Goal: Complete application form

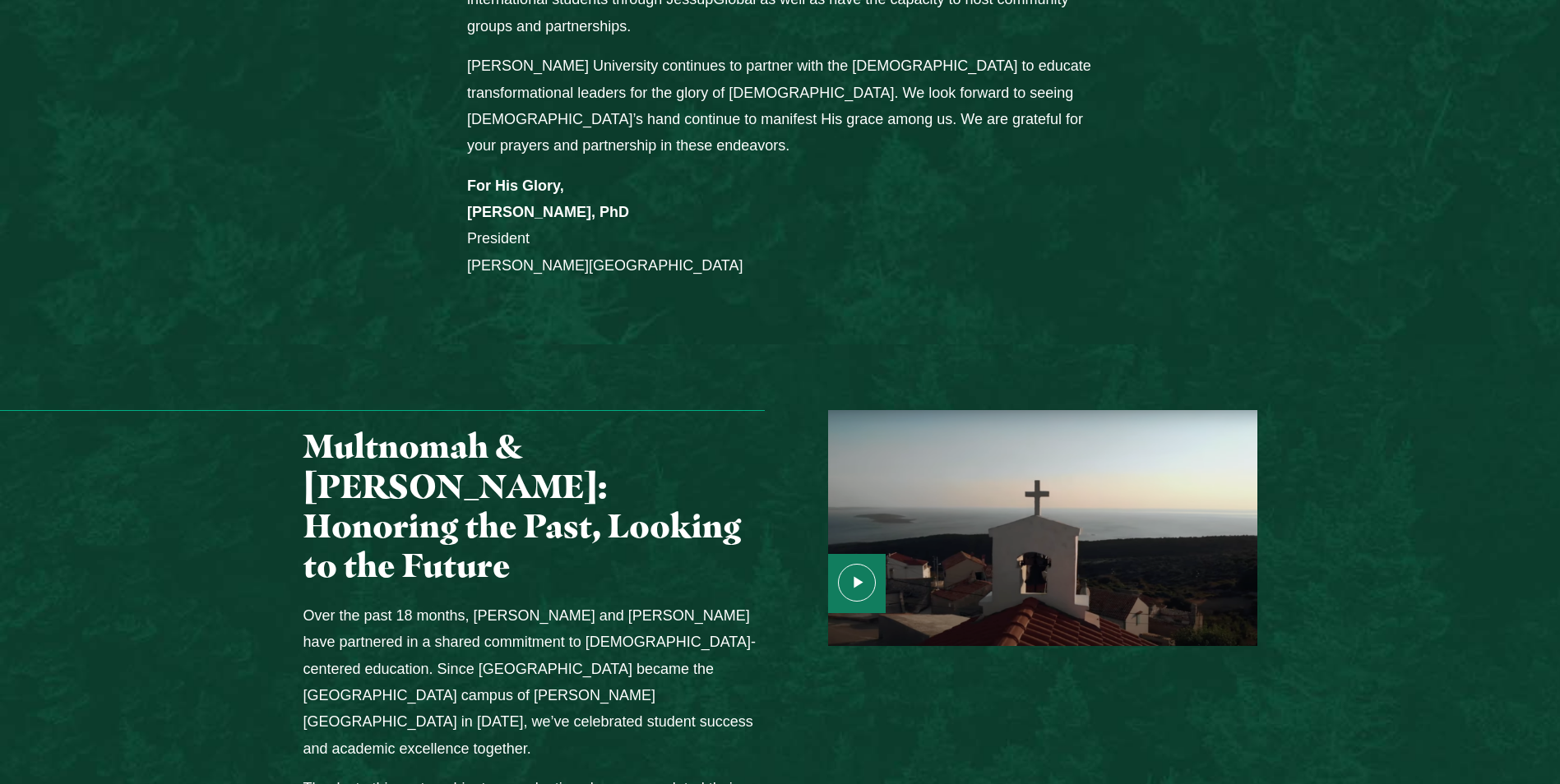
scroll to position [1890, 0]
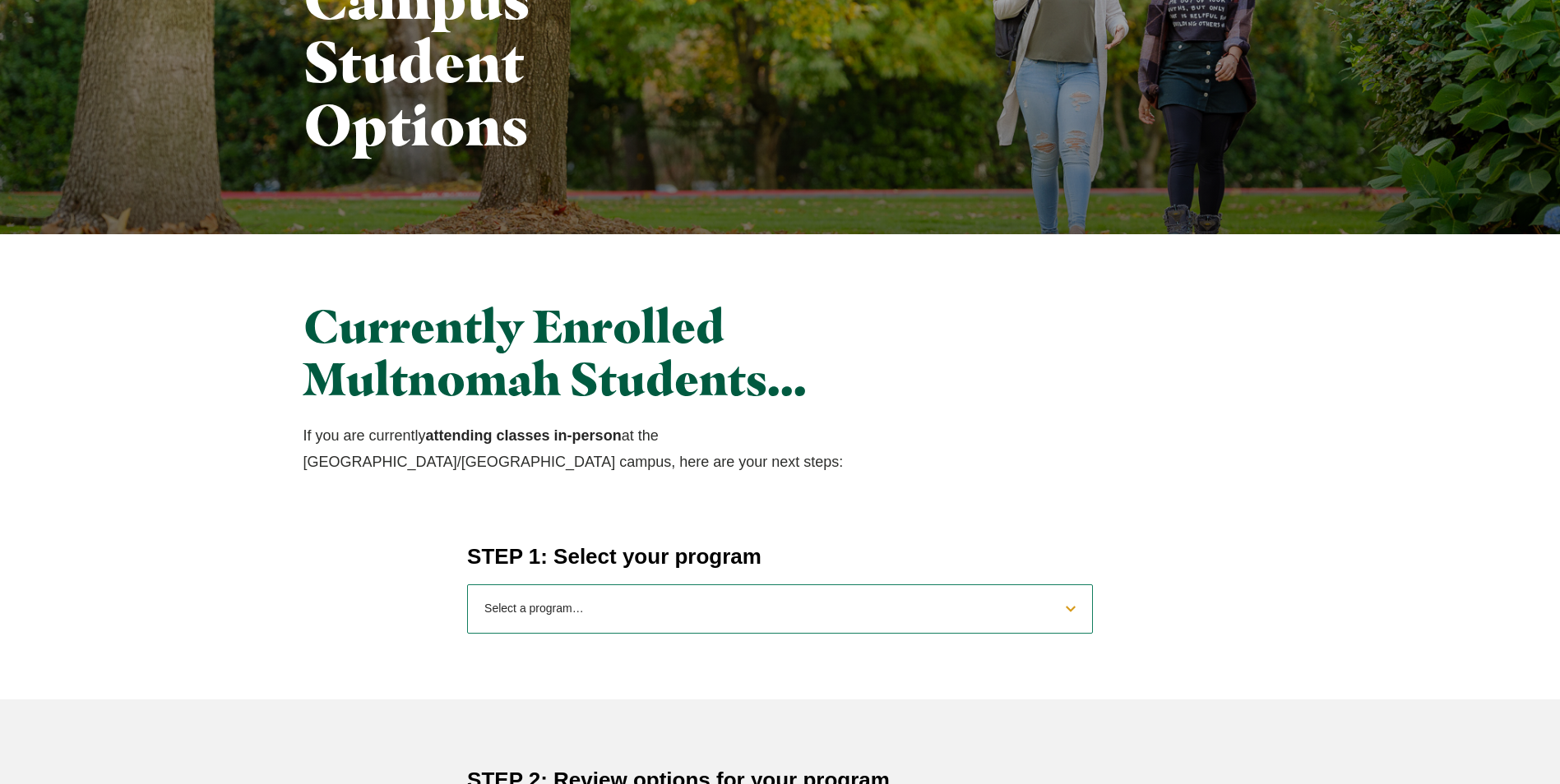
scroll to position [329, 0]
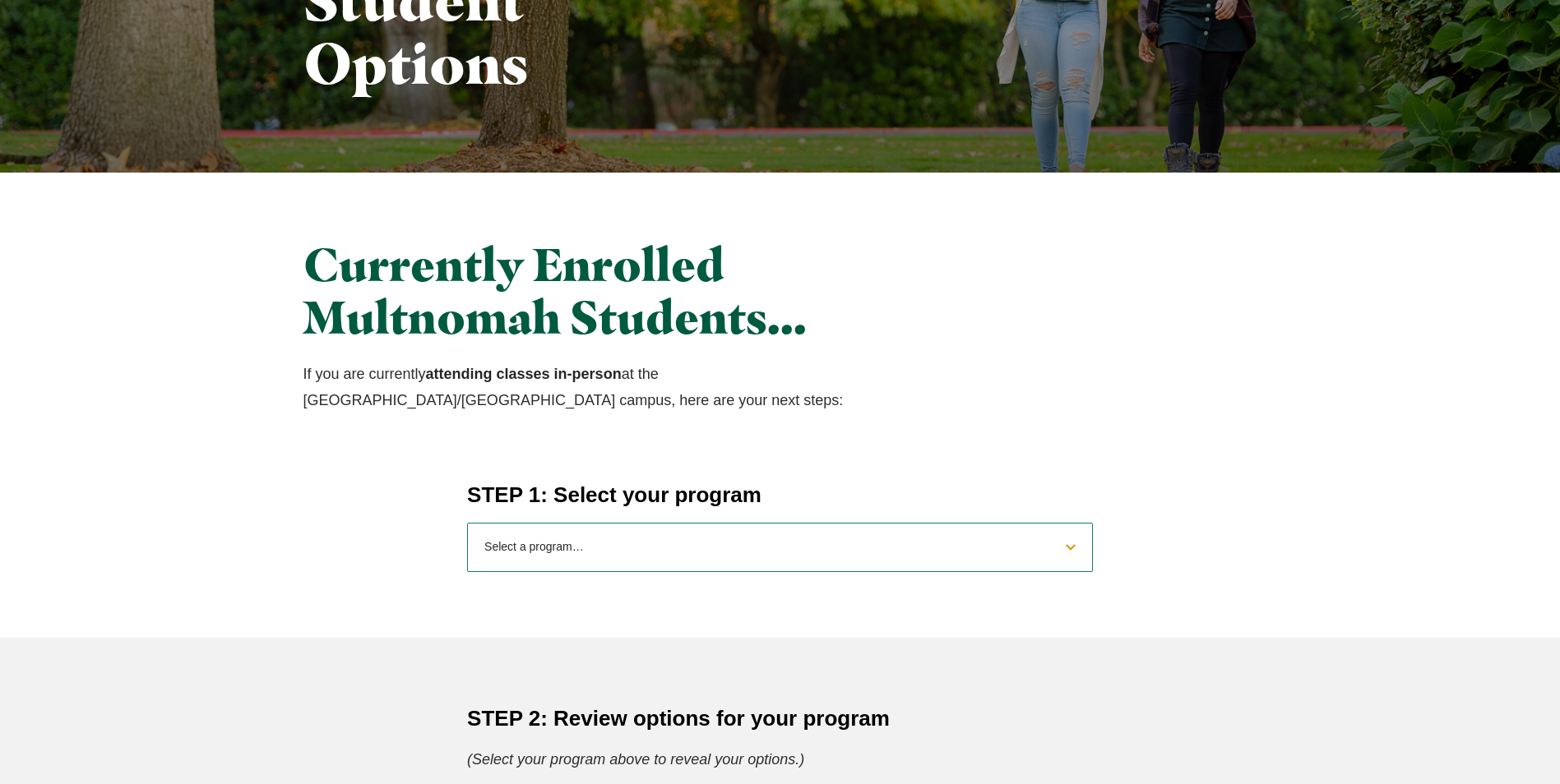
click at [1065, 545] on select "Select a program… BS Bible and Theology BS Biology BS Business Administration B…" at bounding box center [779, 547] width 626 height 49
select select "2025bibletheology"
click at [467, 523] on select "Select a program… BS Bible and Theology BS Biology BS Business Administration B…" at bounding box center [779, 547] width 626 height 49
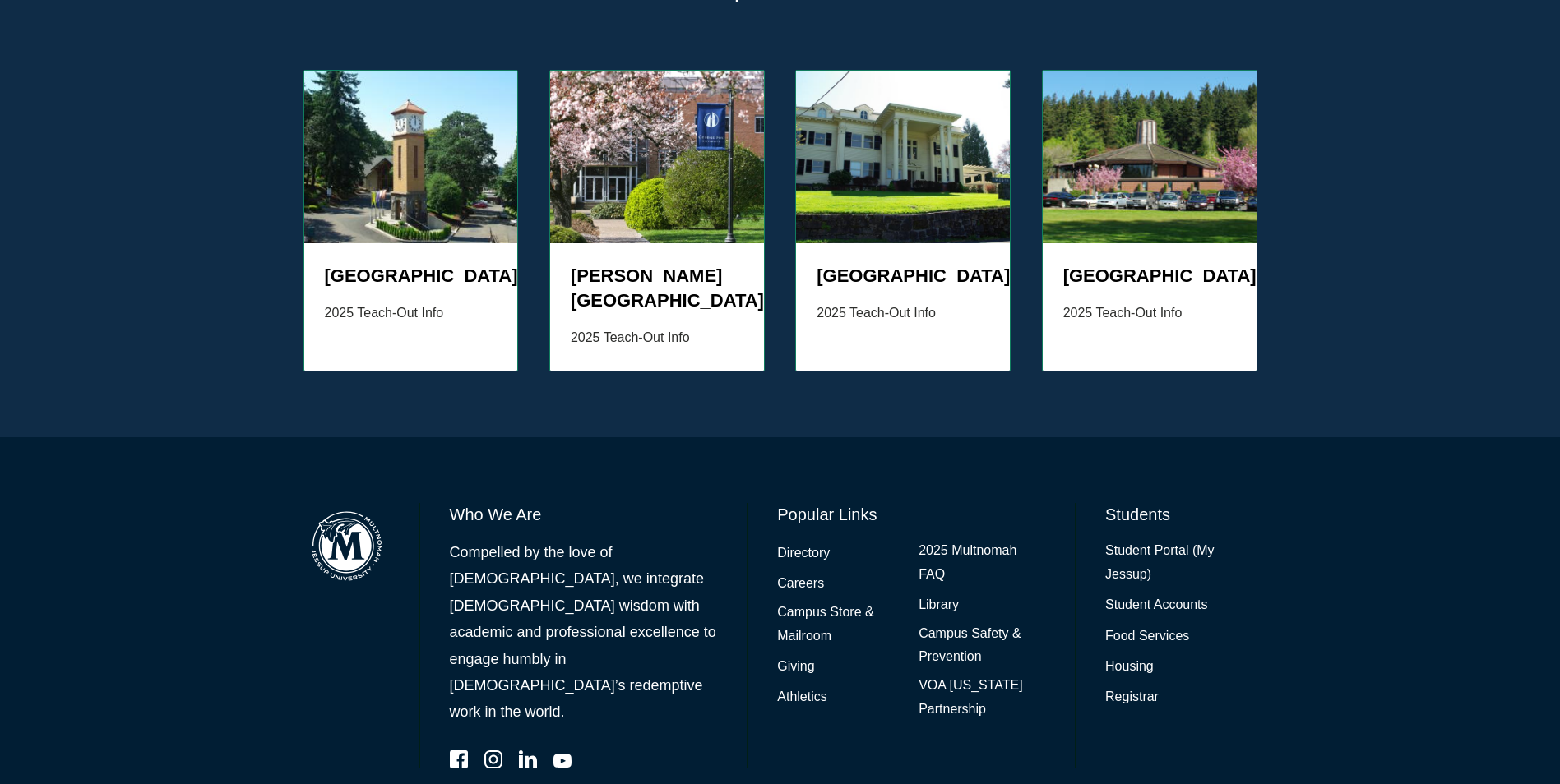
scroll to position [2408, 0]
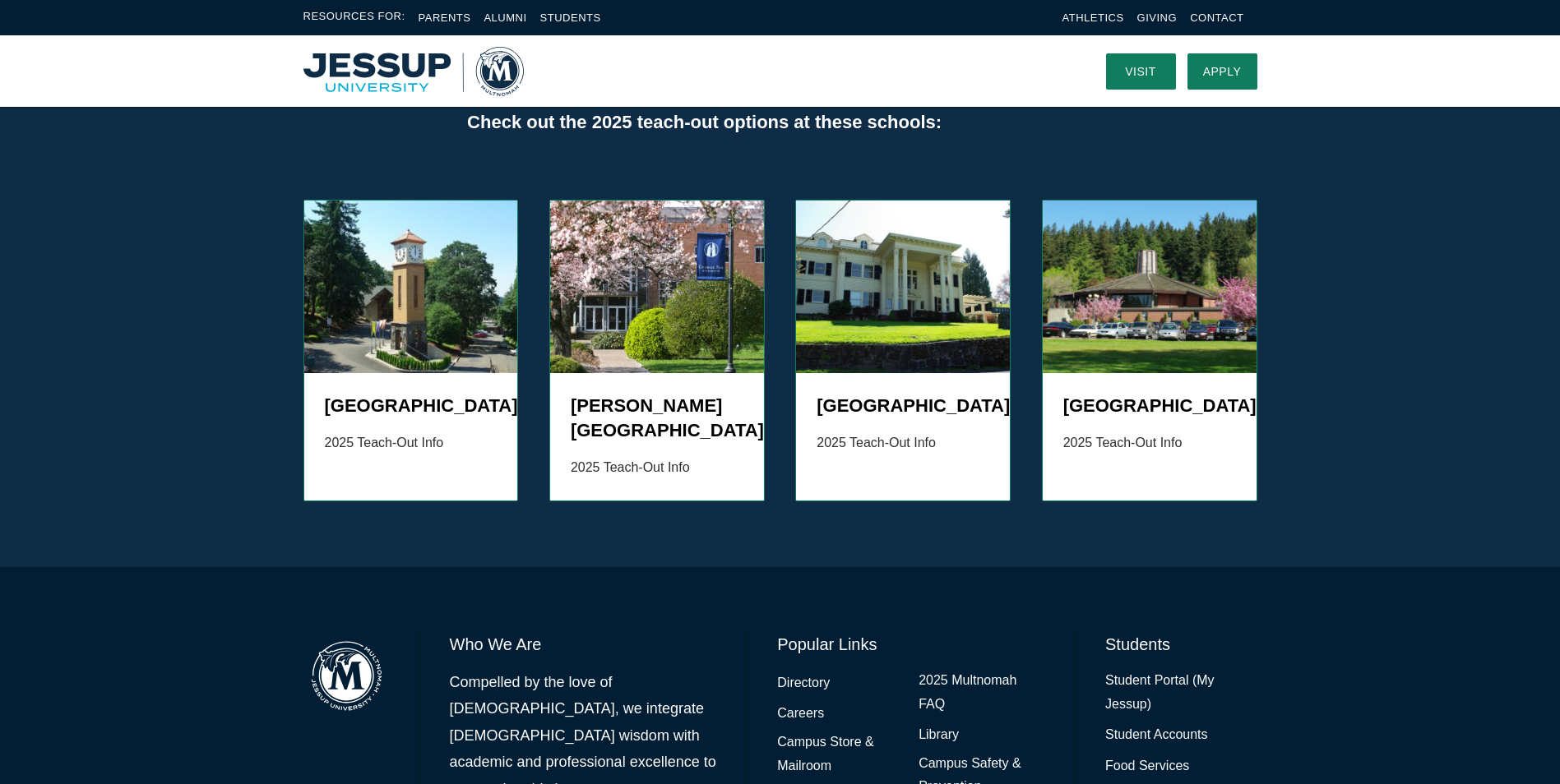
click at [69, 604] on div "Who We Are Compelled by the love of Christ, we integrate biblical wisdom with a…" at bounding box center [780, 757] width 1560 height 381
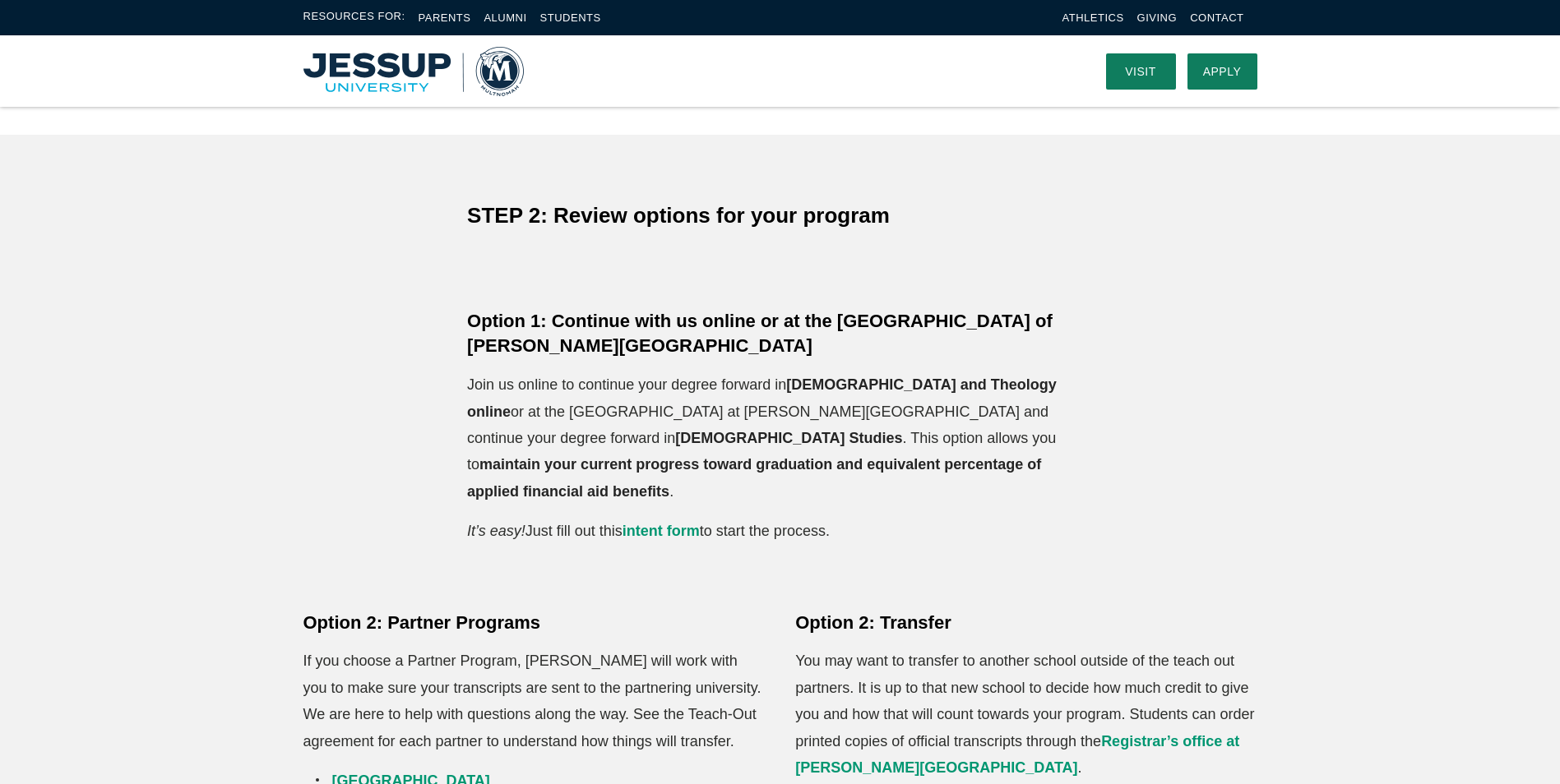
click at [69, 611] on div "Option 2: Partner Programs If you choose a Partner Program, Jessup will work wi…" at bounding box center [780, 762] width 1560 height 303
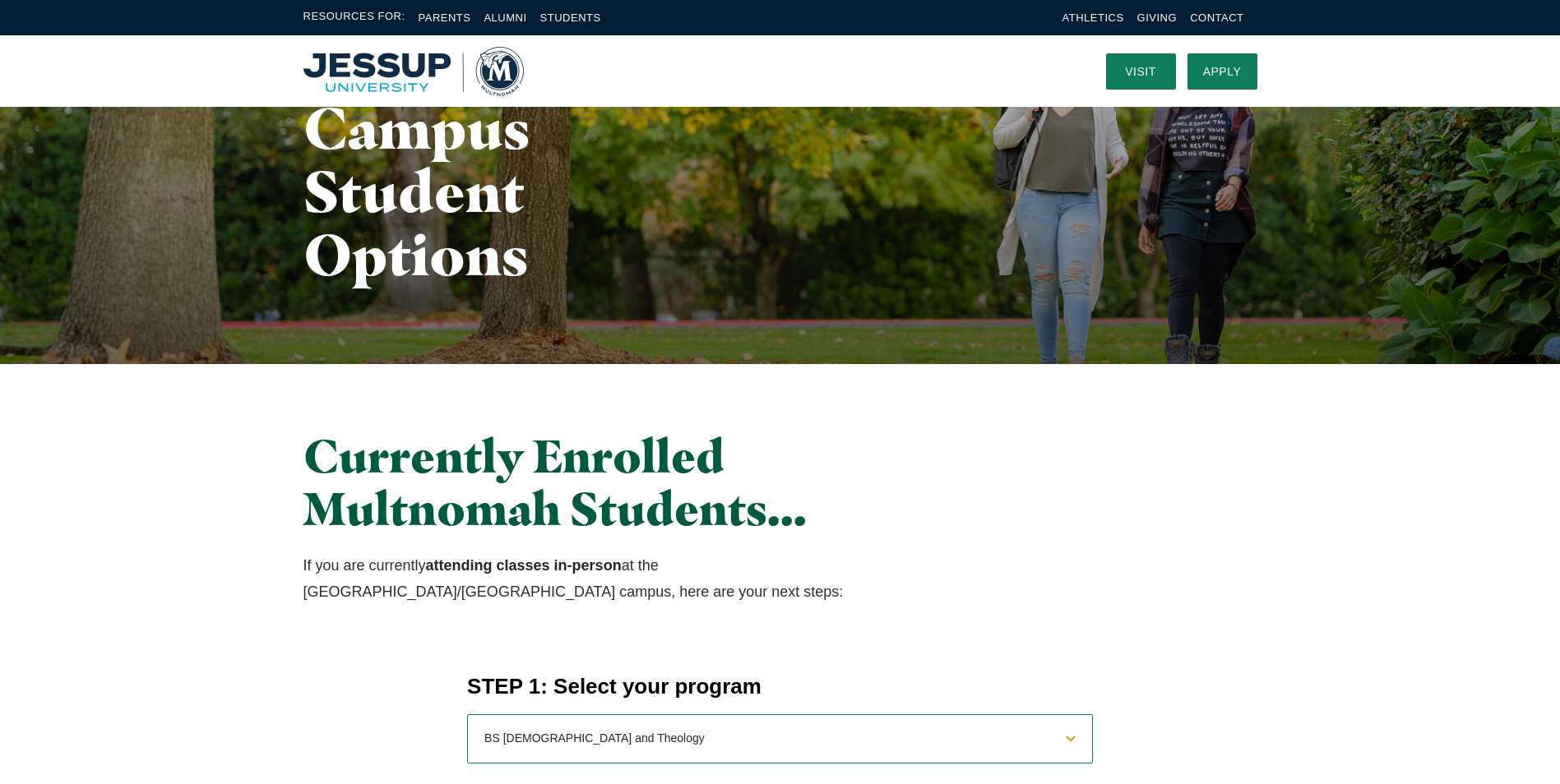
scroll to position [0, 0]
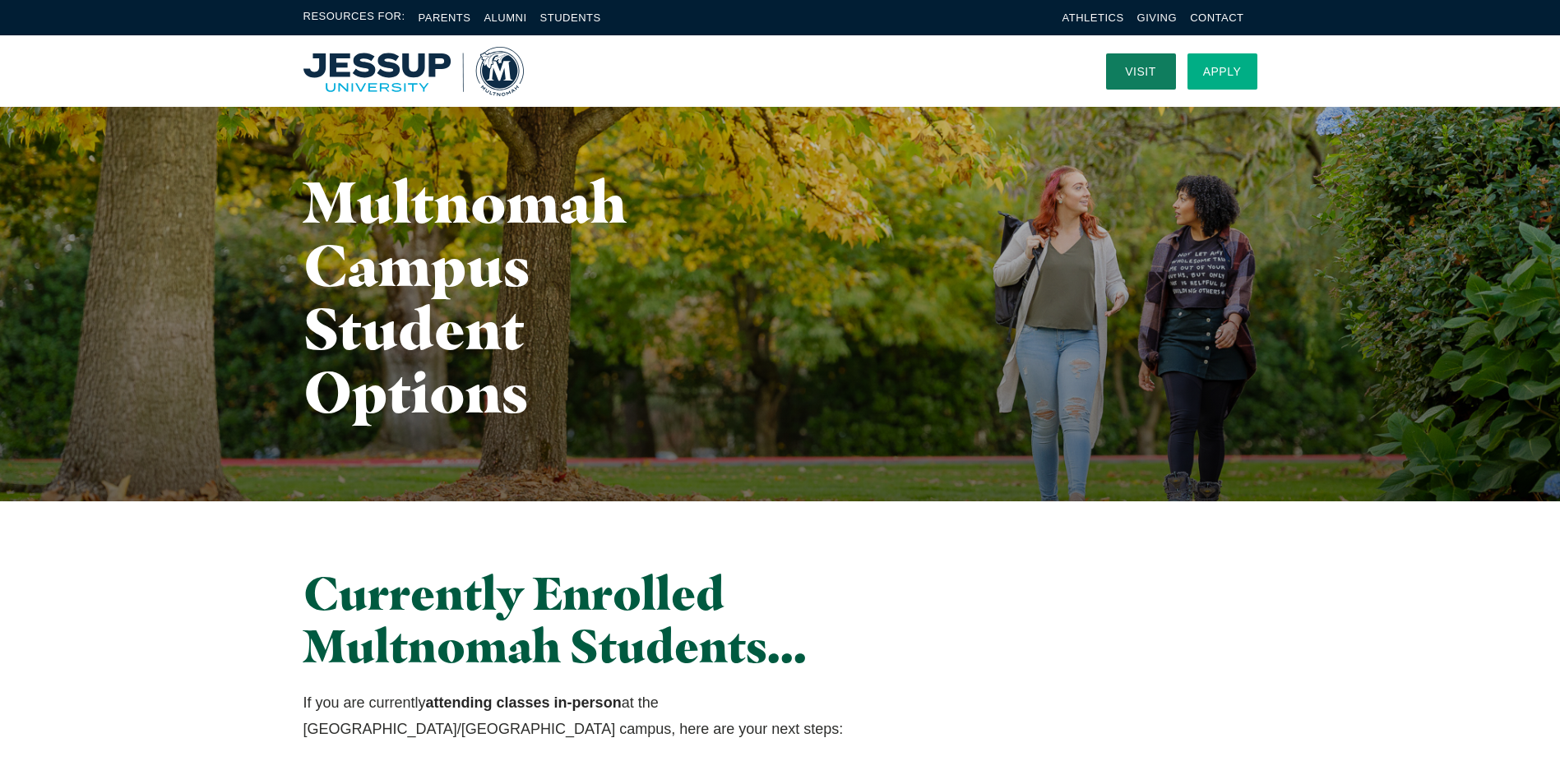
click at [1227, 72] on link "Apply" at bounding box center [1222, 71] width 70 height 36
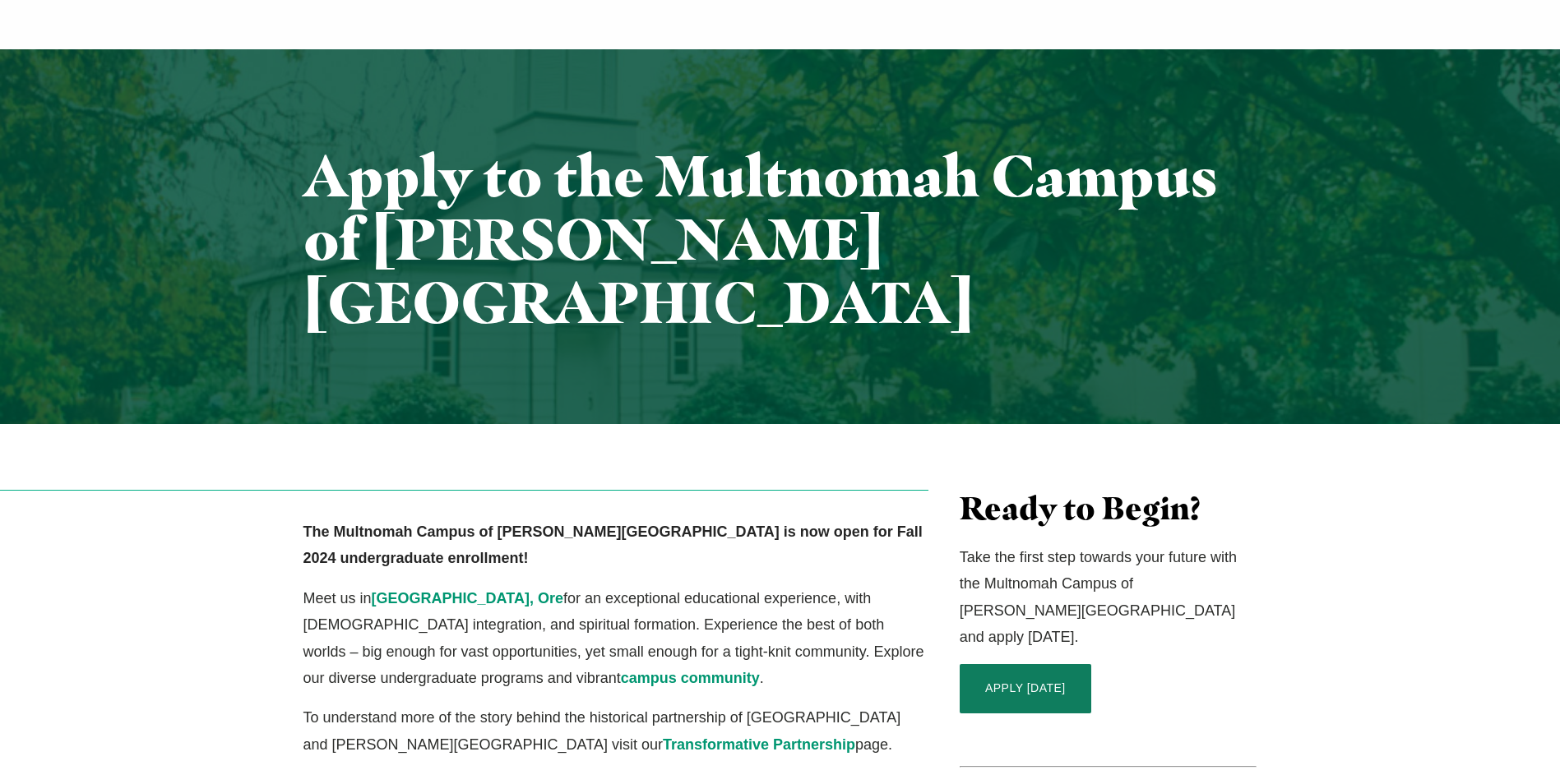
scroll to position [329, 0]
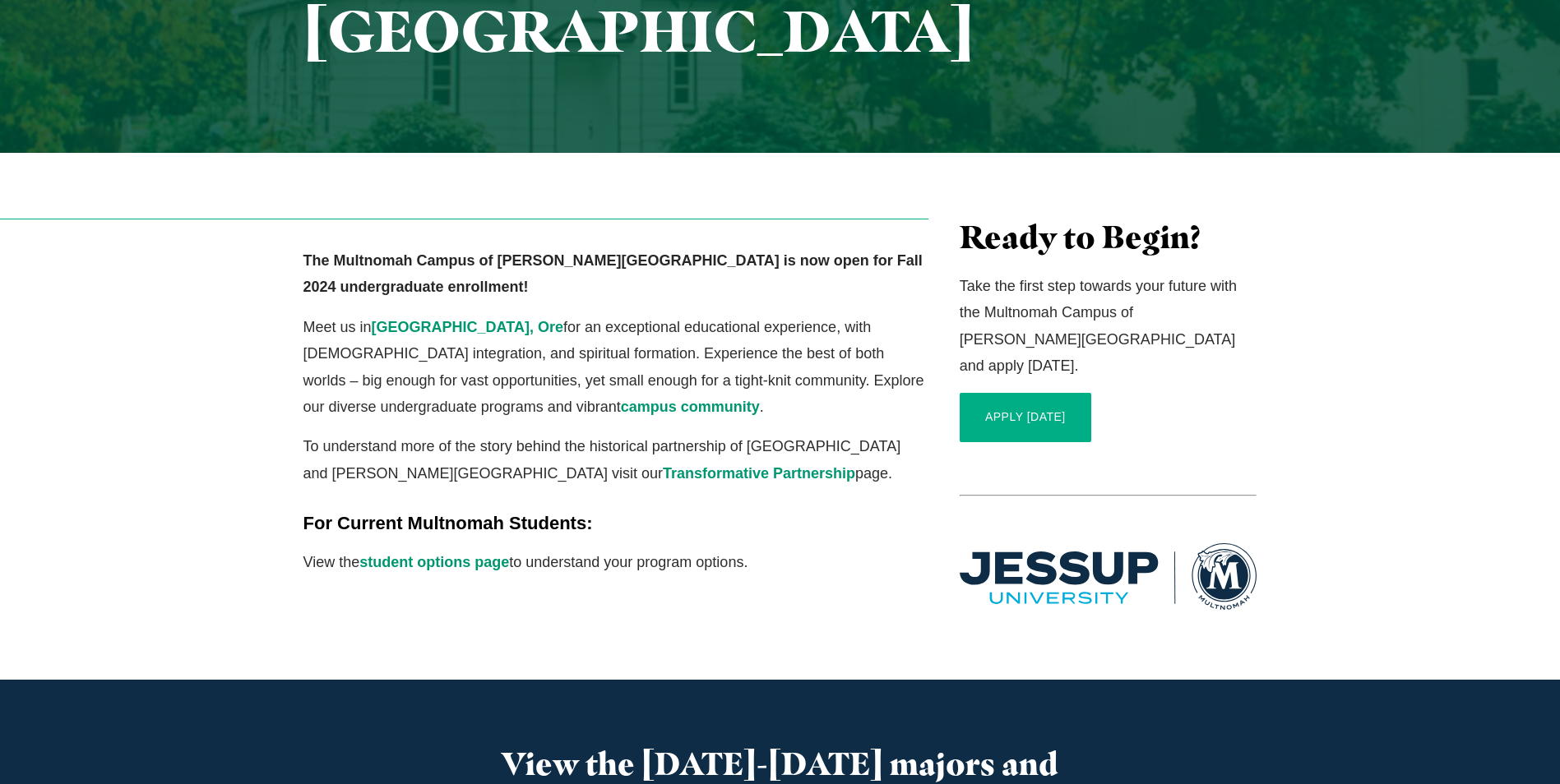
click at [1059, 393] on link "APPLY TODAY" at bounding box center [1025, 417] width 132 height 49
